Goal: Check status: Check status

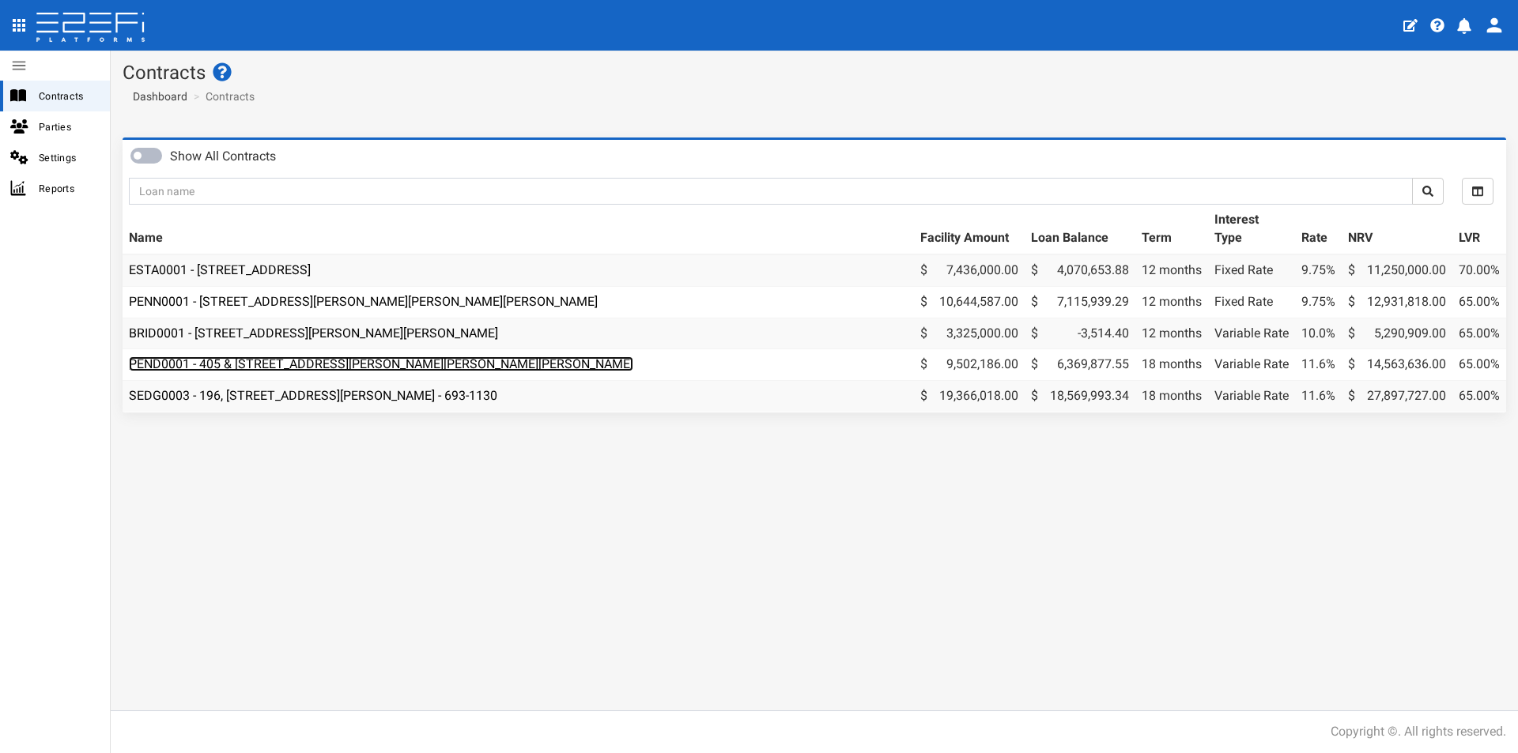
click at [341, 363] on link "PEND0001 - 405 & [STREET_ADDRESS][PERSON_NAME][PERSON_NAME][PERSON_NAME]" at bounding box center [381, 363] width 504 height 15
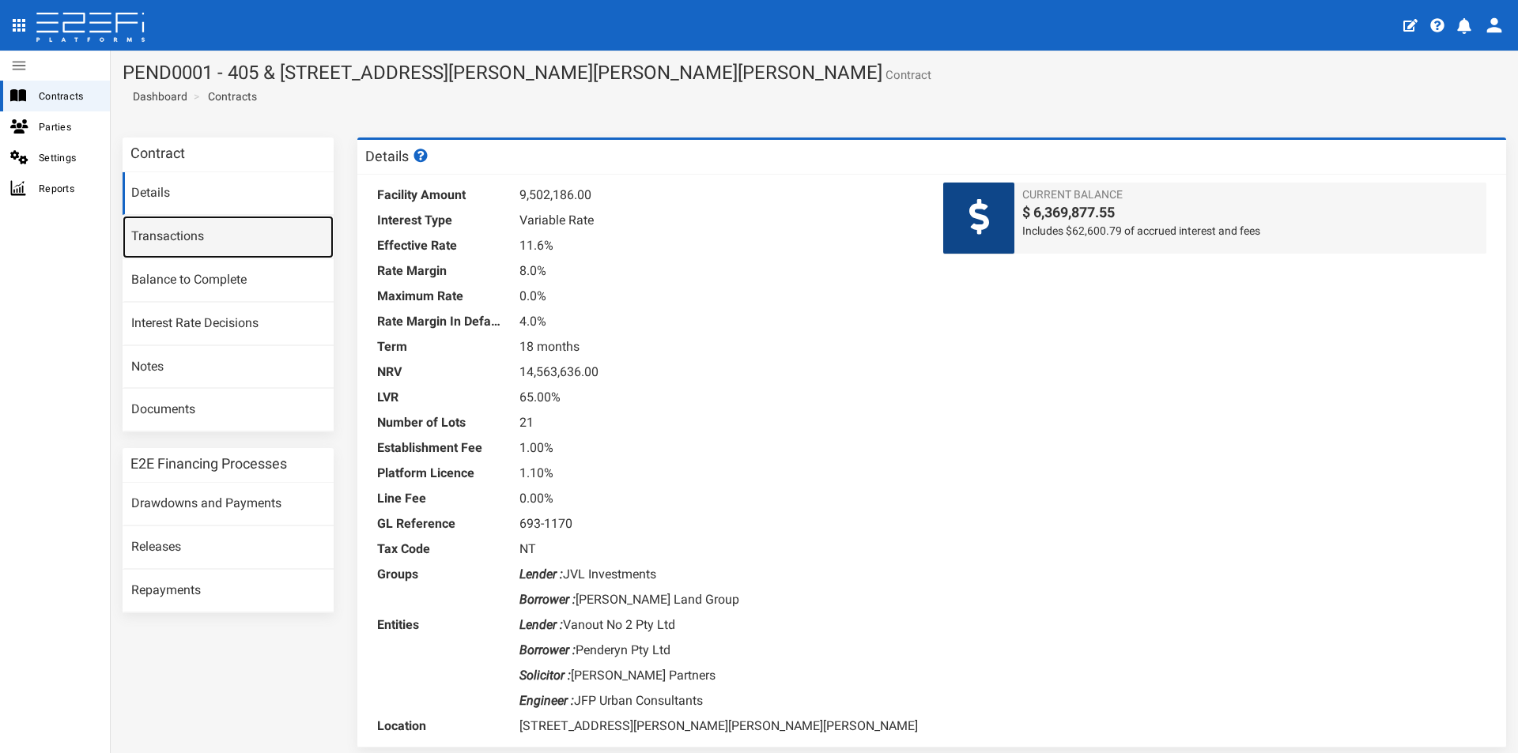
click at [190, 232] on link "Transactions" at bounding box center [228, 237] width 211 height 43
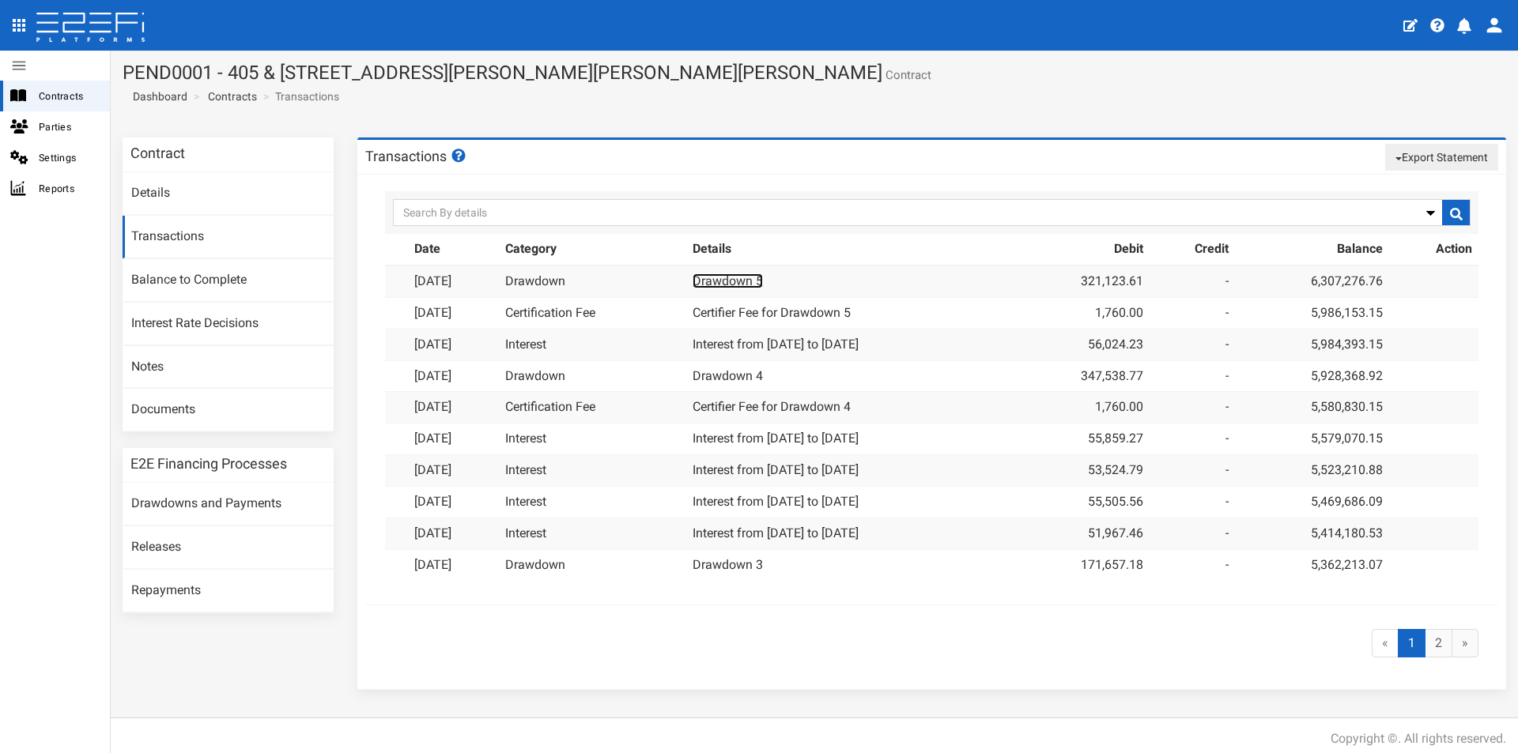
click at [722, 282] on link "Drawdown 5" at bounding box center [727, 280] width 70 height 15
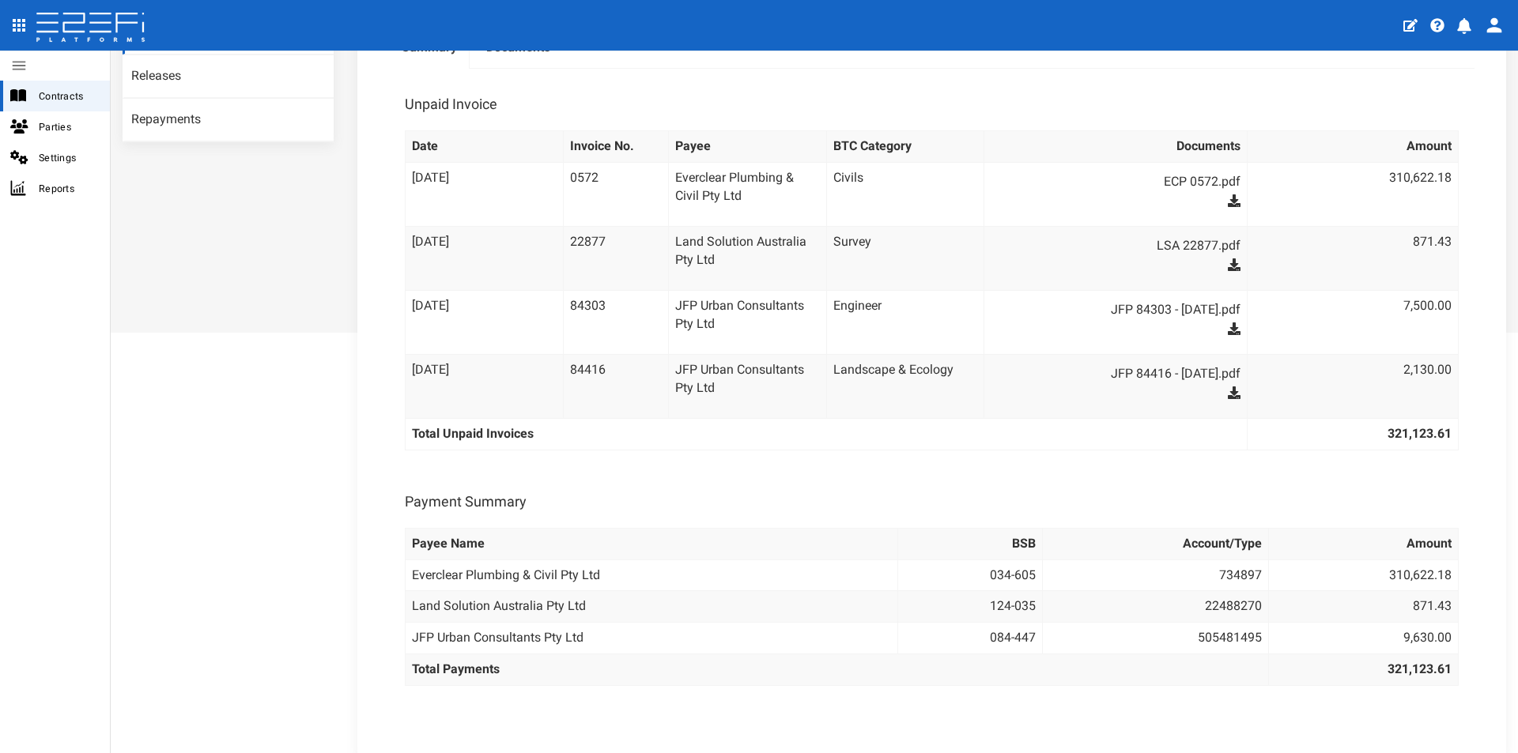
scroll to position [474, 0]
click at [1227, 194] on icon at bounding box center [1233, 197] width 13 height 13
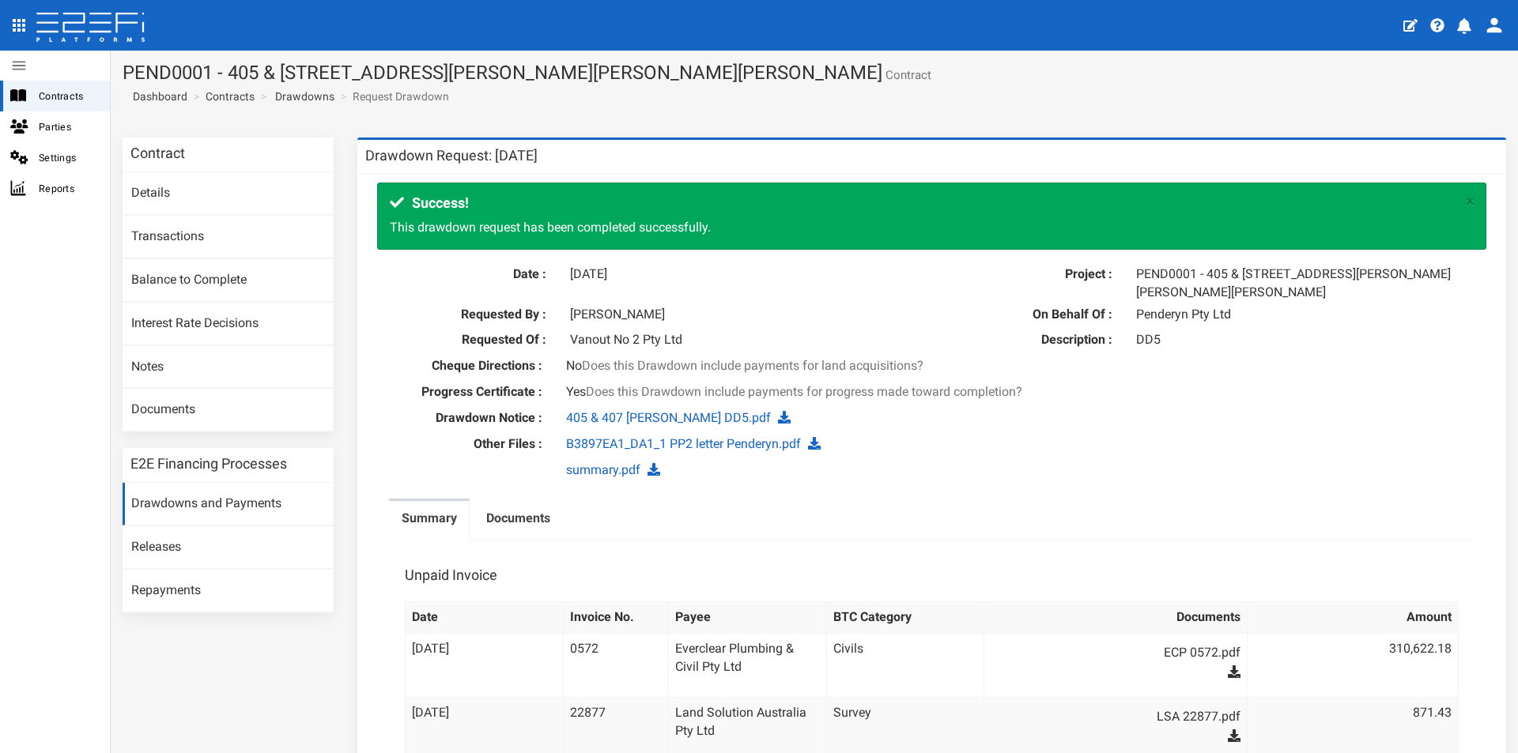
scroll to position [395, 0]
click at [84, 96] on span "Contracts" at bounding box center [68, 96] width 58 height 18
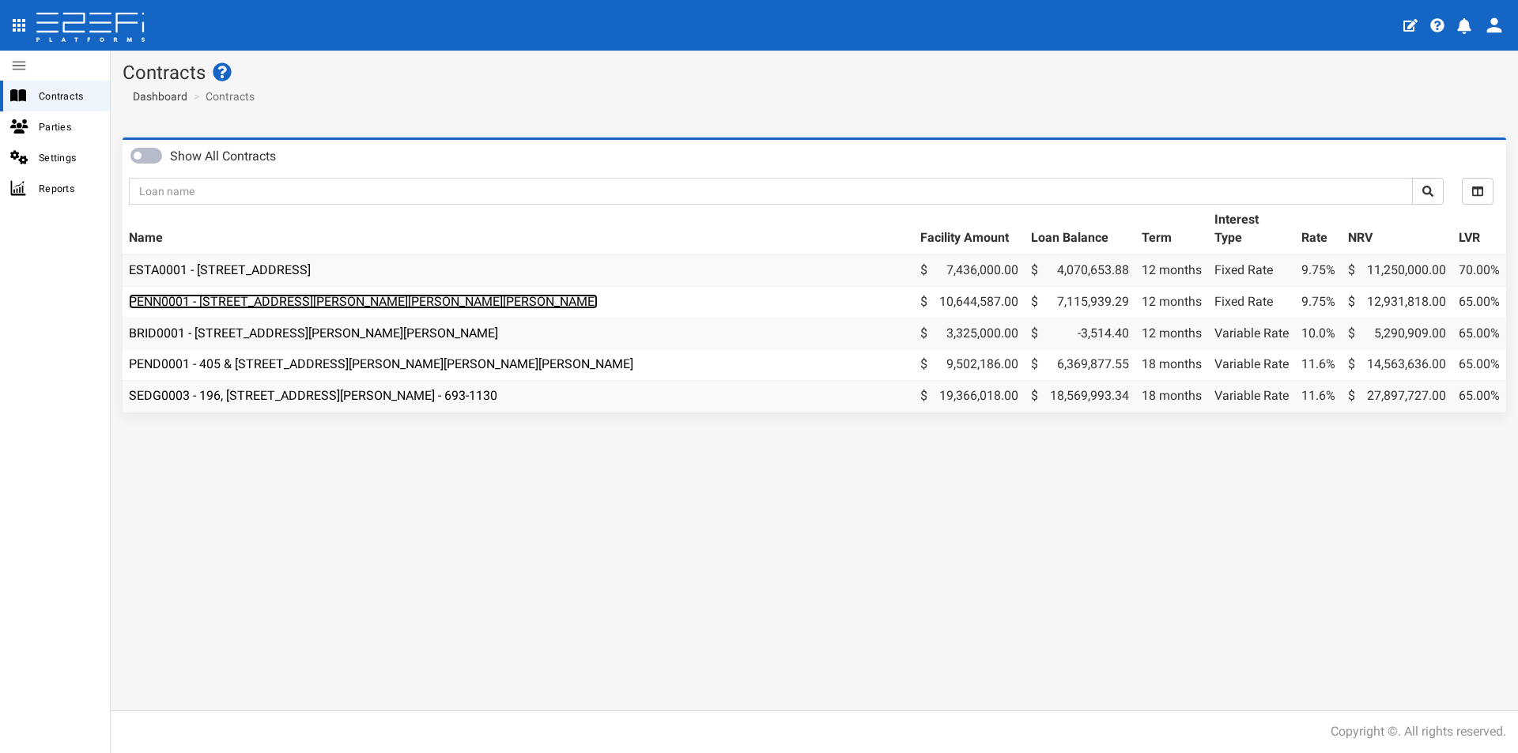
click at [281, 303] on link "PENN0001 - [STREET_ADDRESS][PERSON_NAME][PERSON_NAME][PERSON_NAME]" at bounding box center [363, 301] width 469 height 15
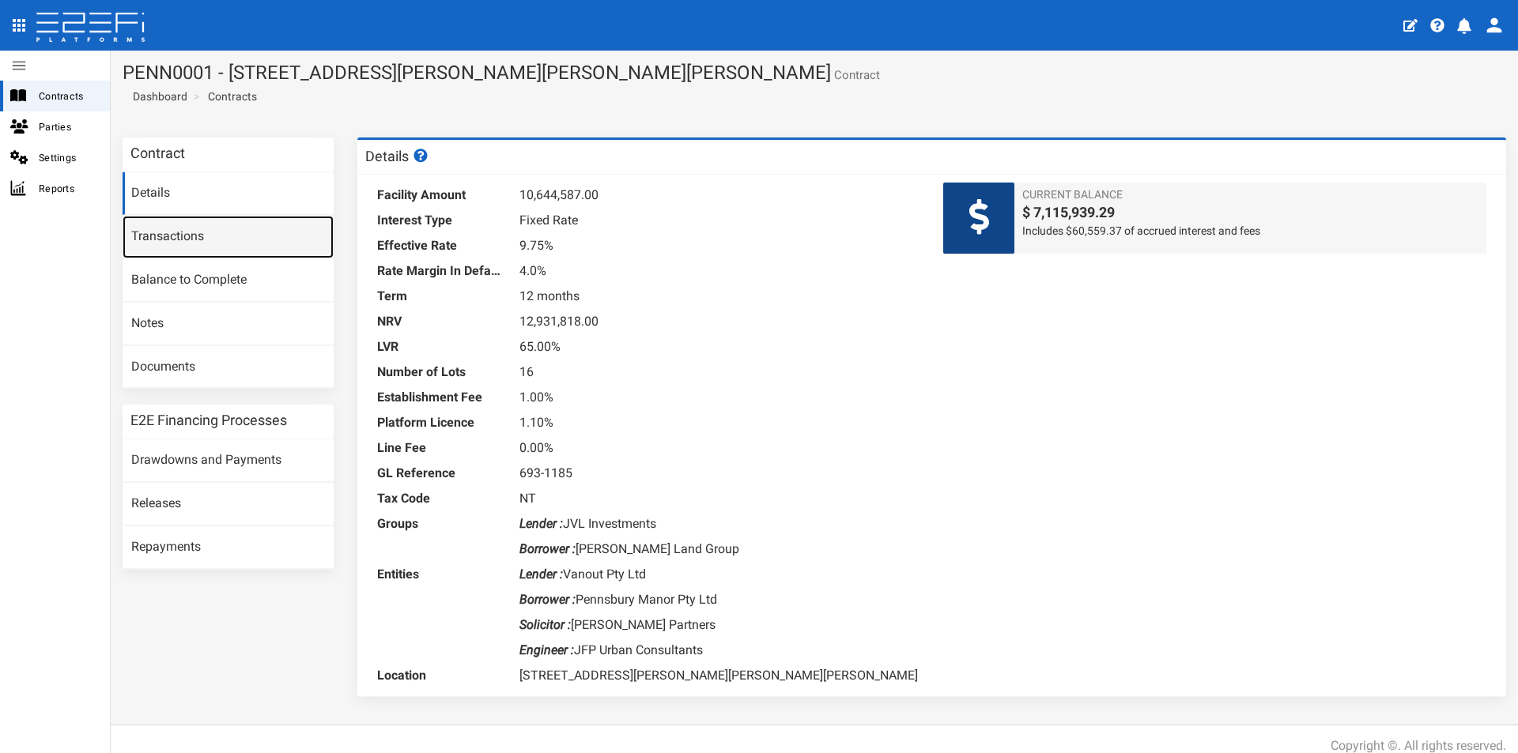
click at [237, 227] on link "Transactions" at bounding box center [228, 237] width 211 height 43
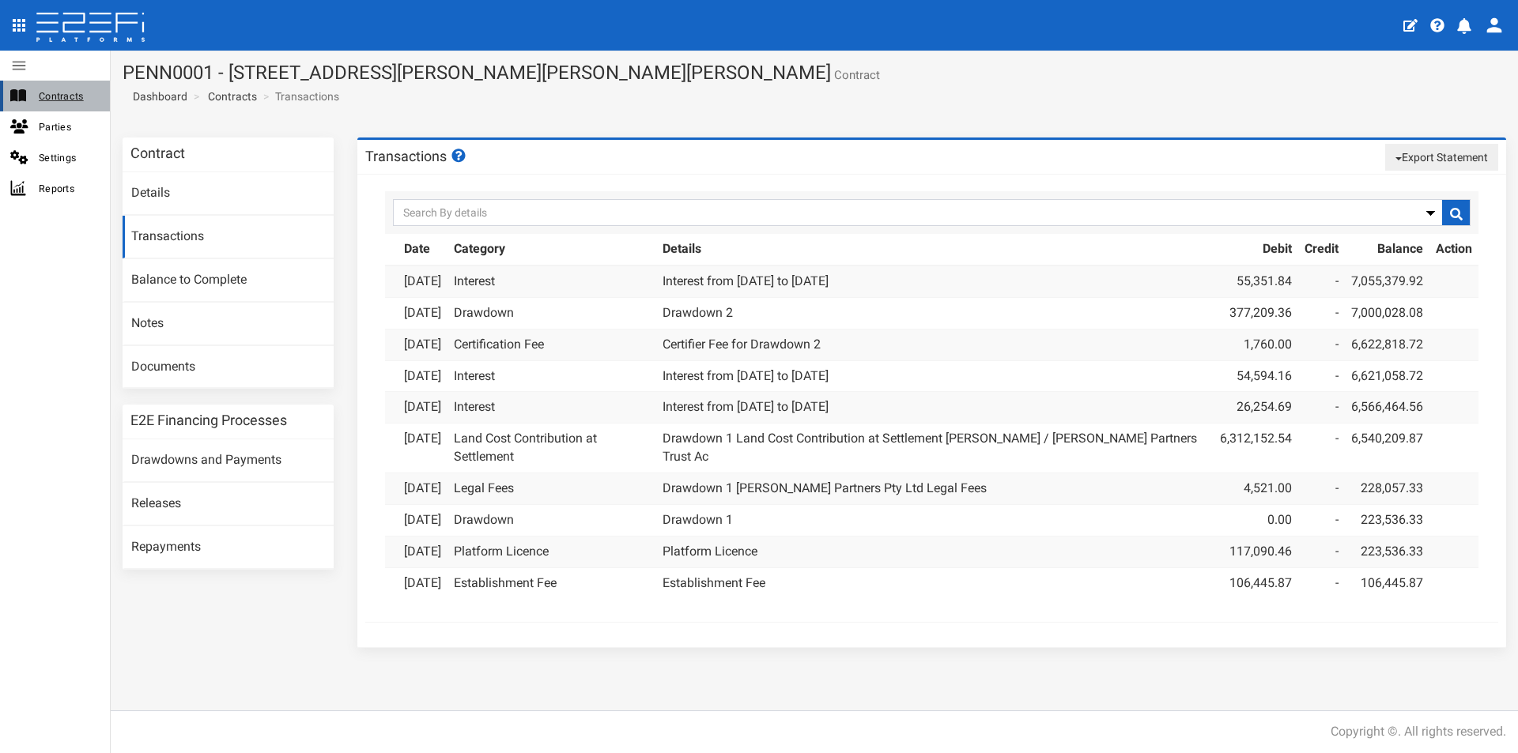
click at [57, 97] on span "Contracts" at bounding box center [68, 96] width 58 height 18
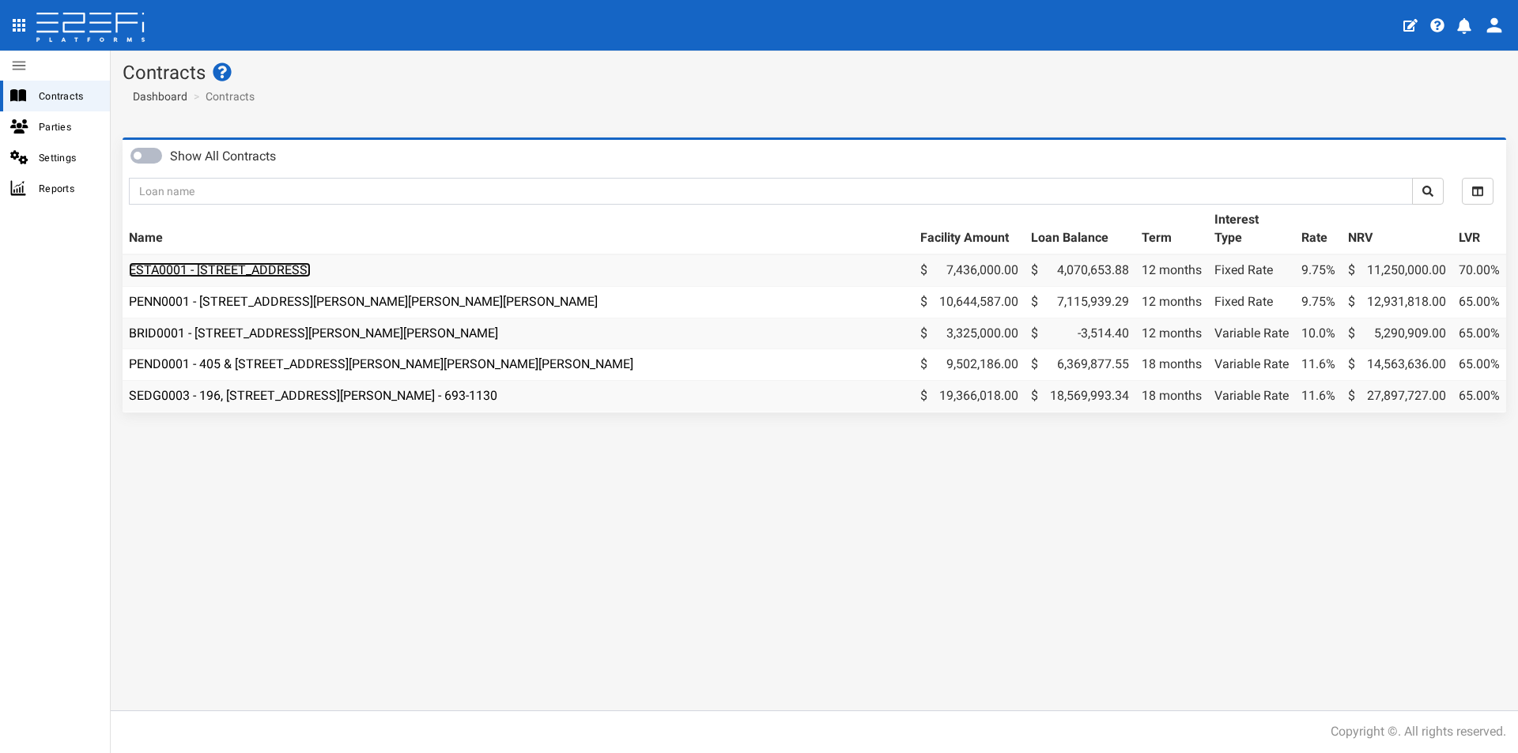
click at [280, 270] on link "ESTA0001 - [STREET_ADDRESS]" at bounding box center [220, 269] width 182 height 15
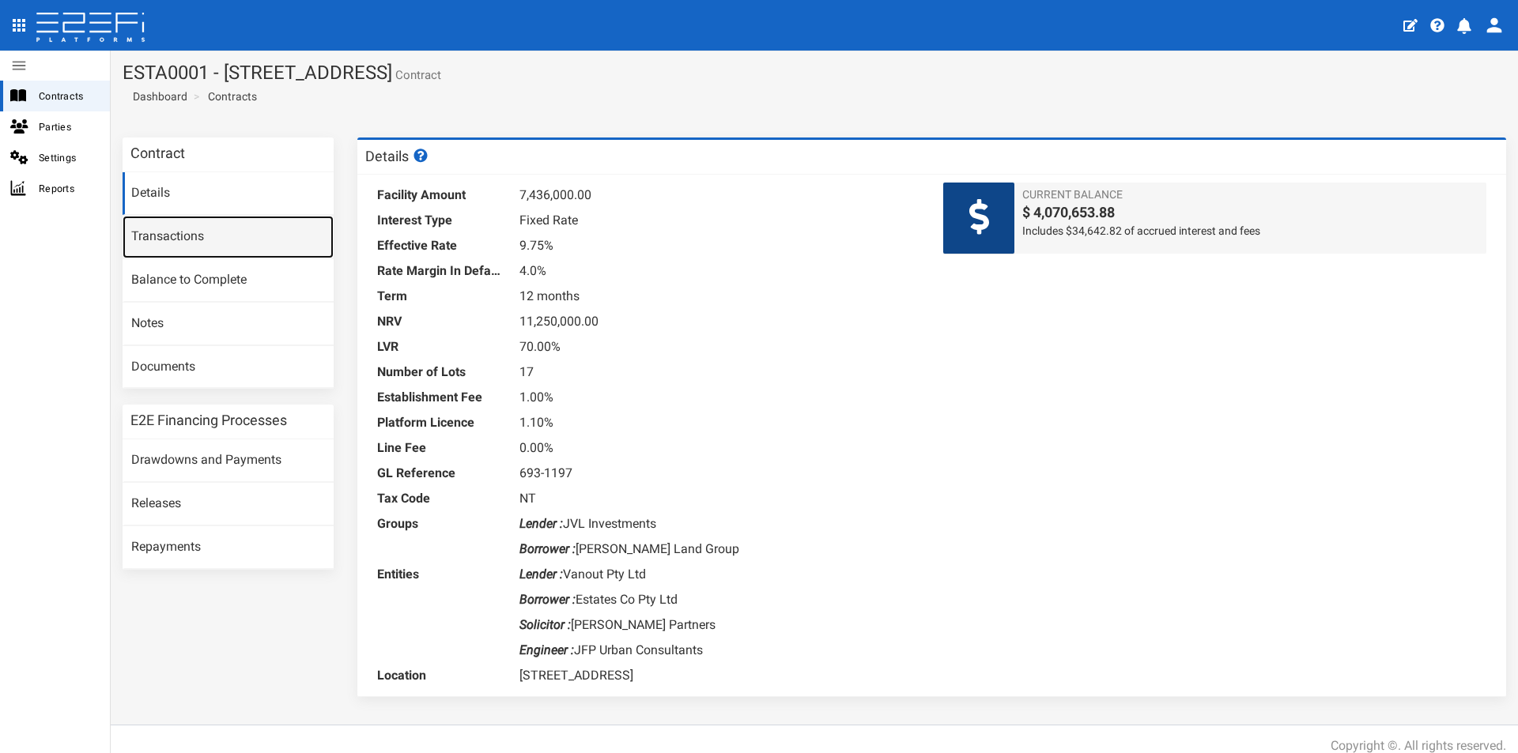
click at [249, 235] on link "Transactions" at bounding box center [228, 237] width 211 height 43
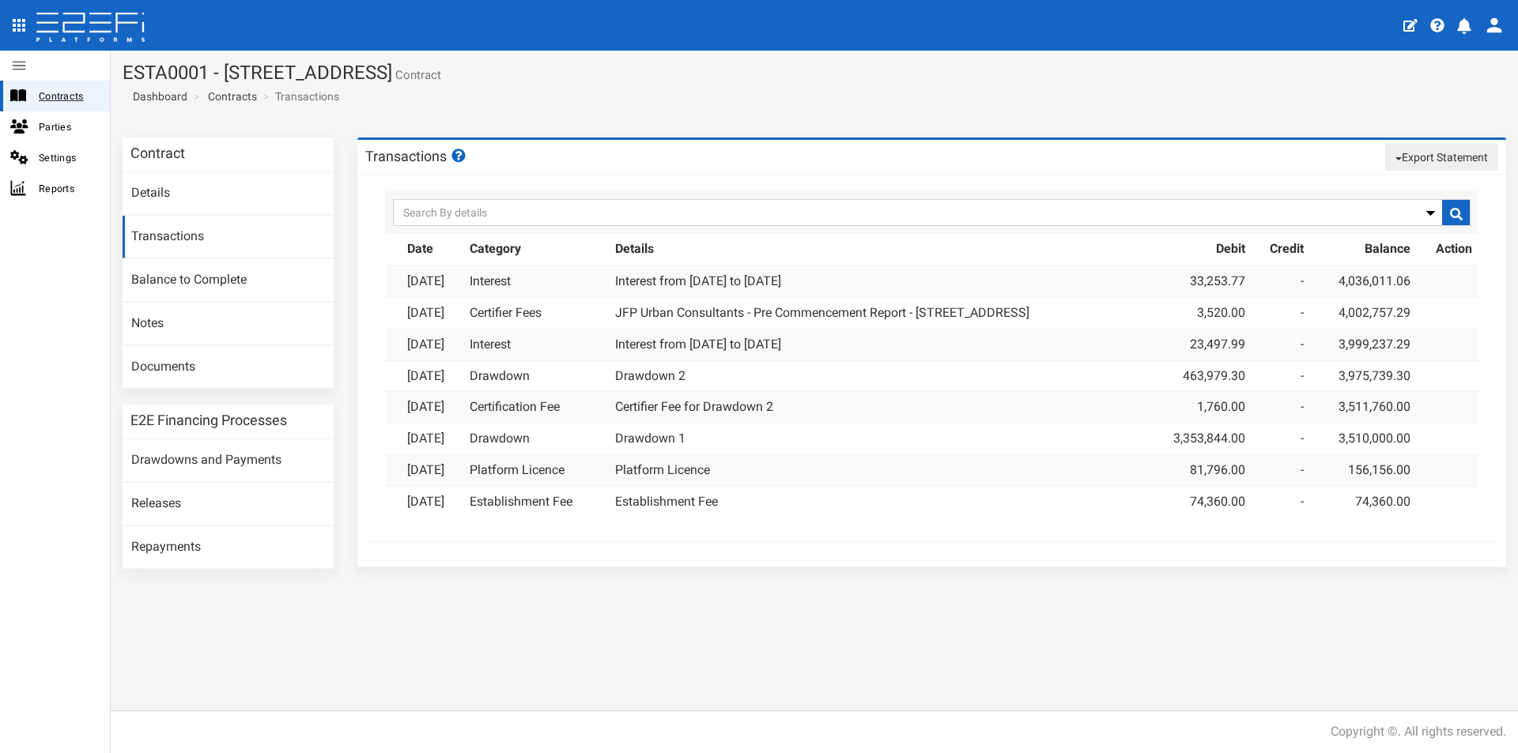
click at [66, 94] on span "Contracts" at bounding box center [68, 96] width 58 height 18
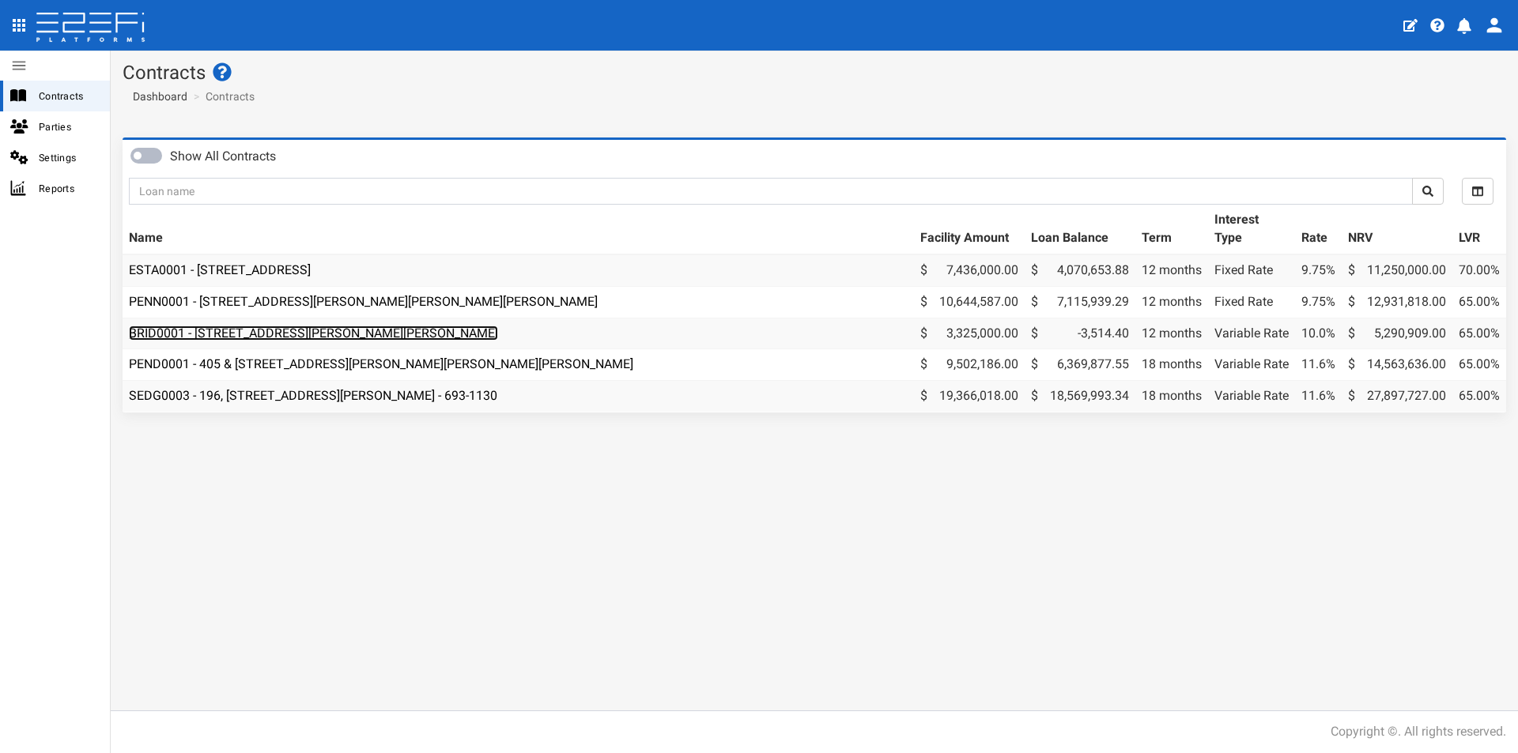
click at [303, 332] on link "BRID0001 - [STREET_ADDRESS][PERSON_NAME][PERSON_NAME]" at bounding box center [313, 333] width 369 height 15
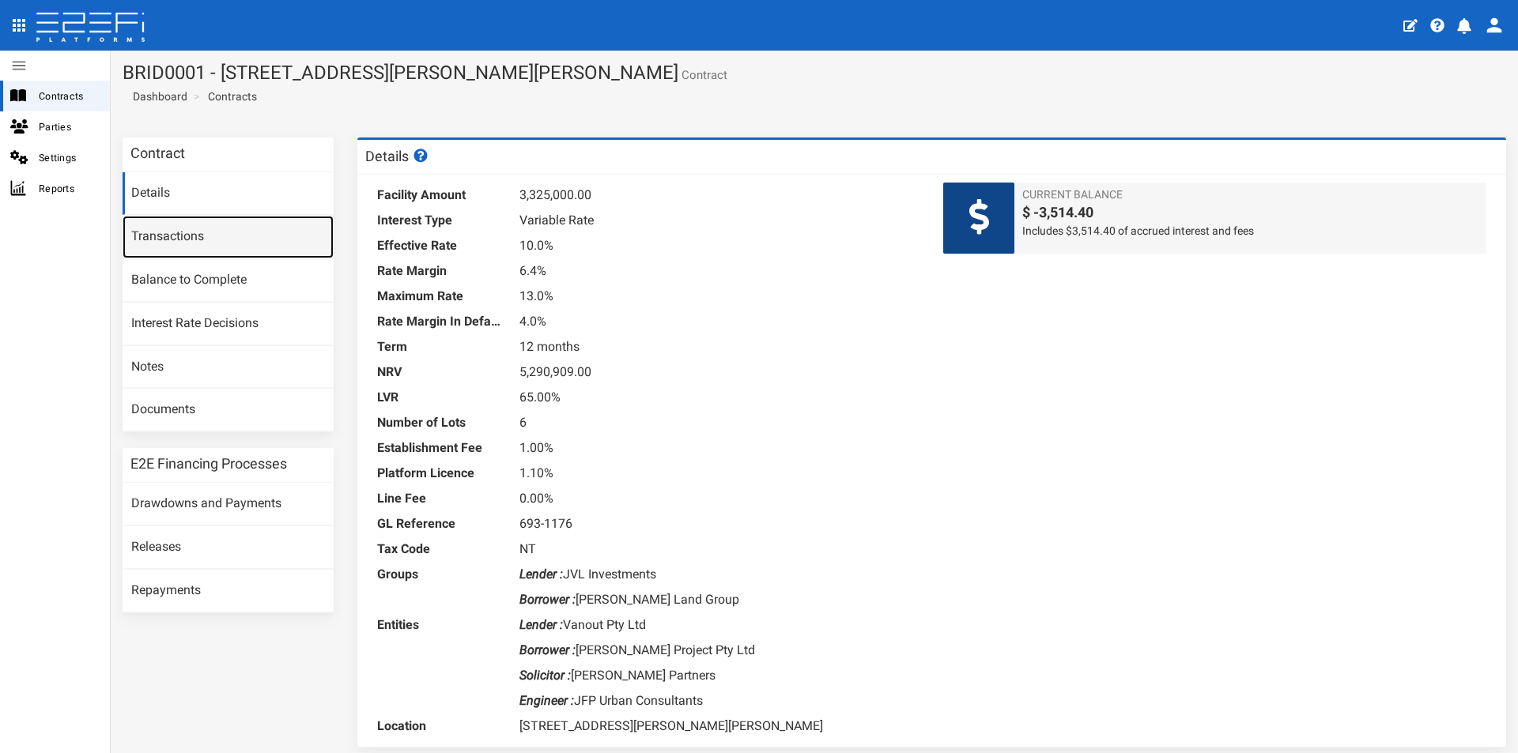
click at [222, 240] on link "Transactions" at bounding box center [228, 237] width 211 height 43
